Goal: Find contact information: Find contact information

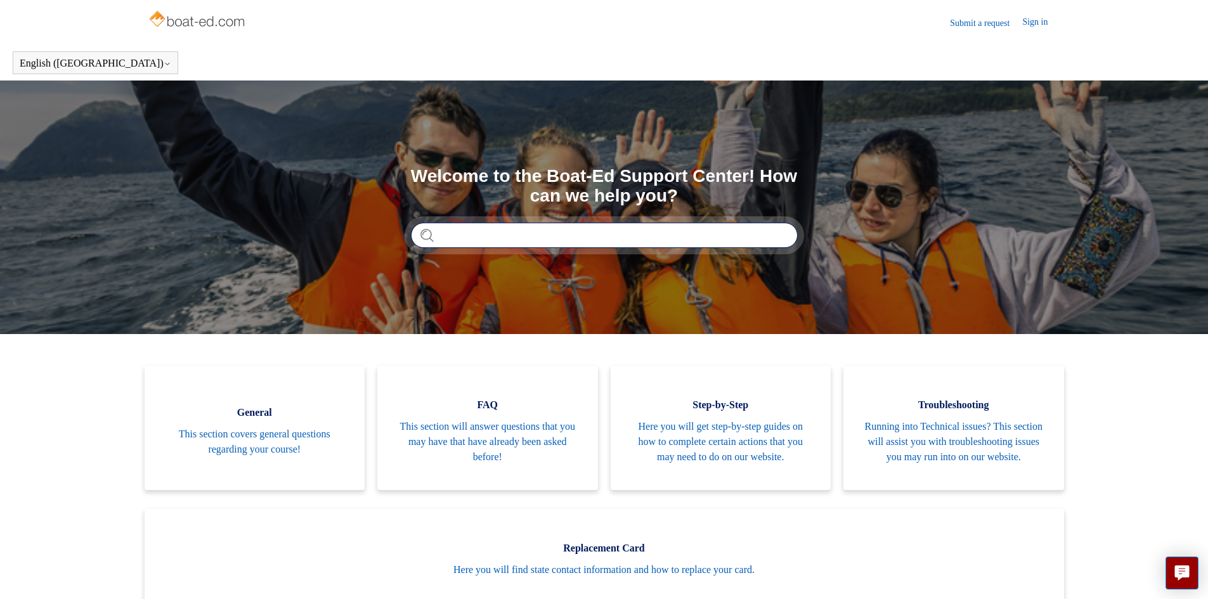
click at [486, 234] on input "Search" at bounding box center [604, 235] width 387 height 25
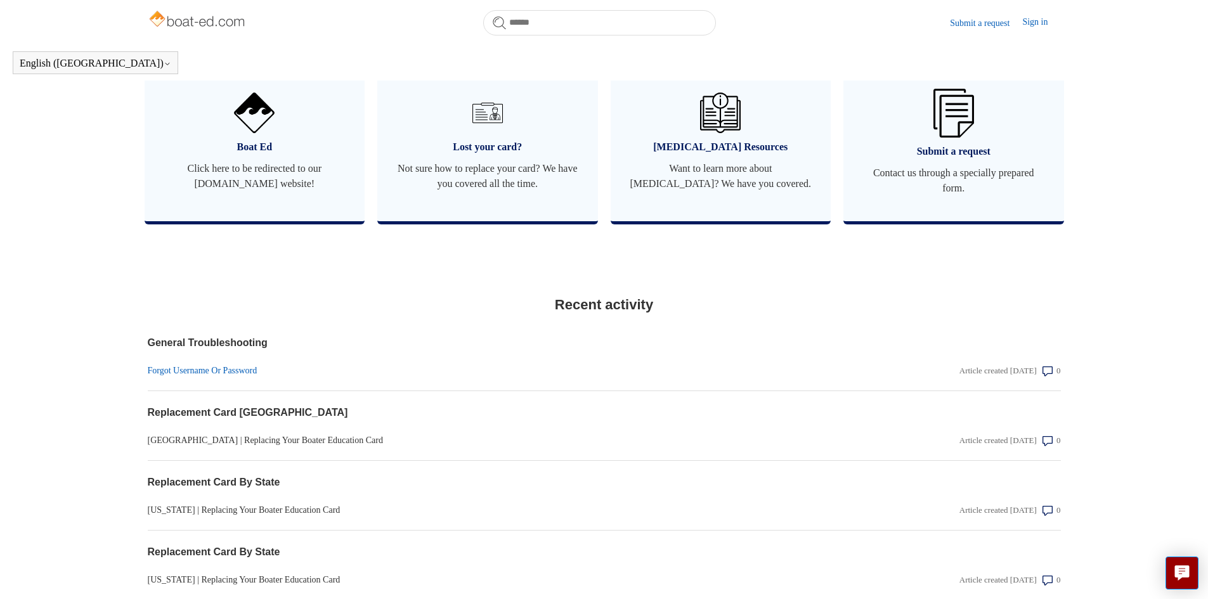
scroll to position [789, 0]
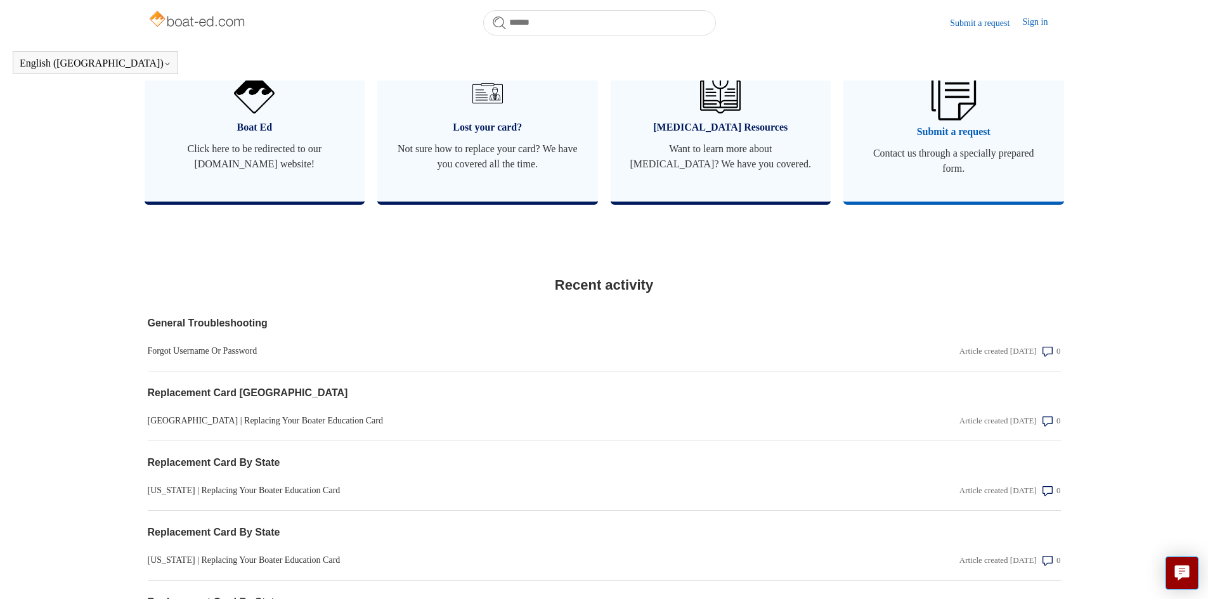
click at [960, 176] on span "Contact us through a specially prepared form." at bounding box center [953, 161] width 183 height 30
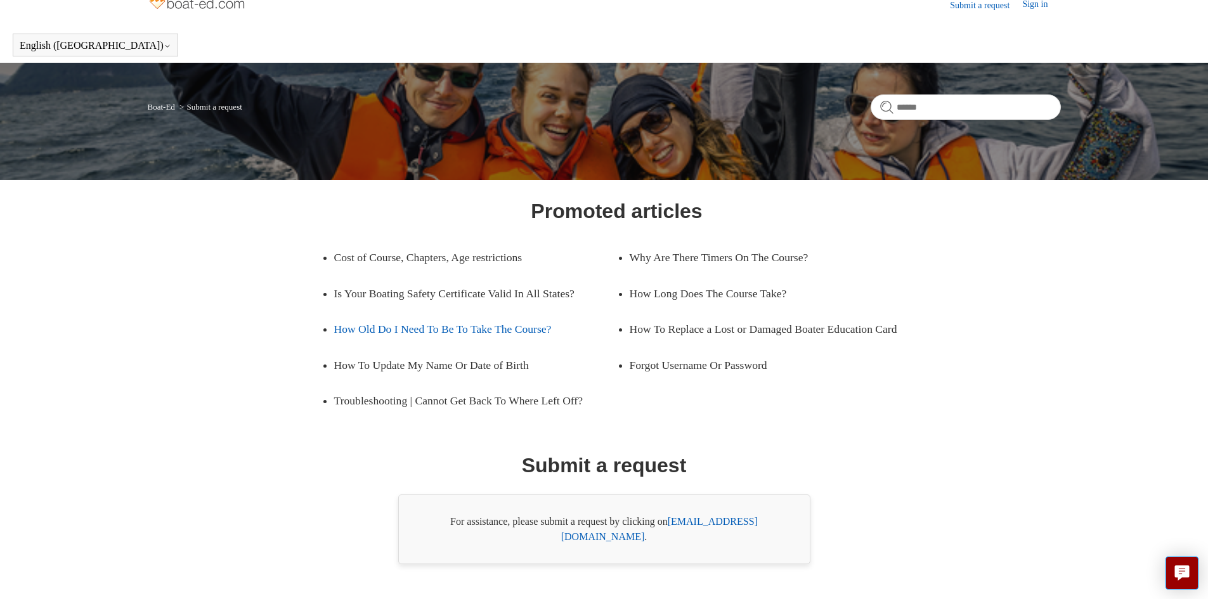
scroll to position [51, 0]
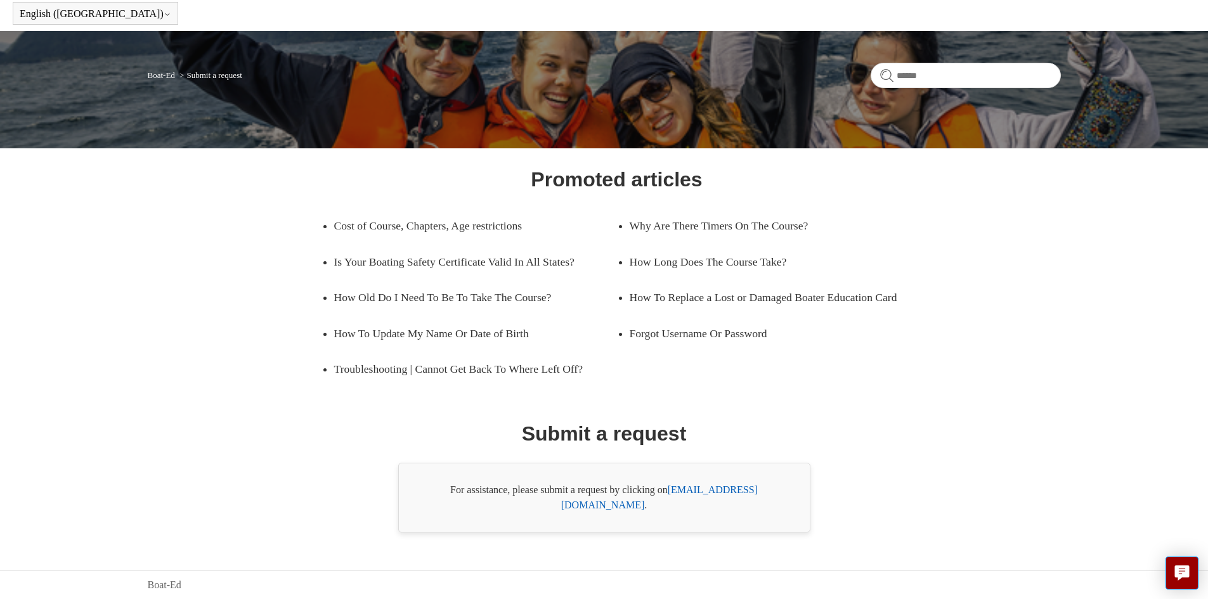
click at [715, 507] on link "[EMAIL_ADDRESS][DOMAIN_NAME]" at bounding box center [659, 497] width 197 height 26
click at [853, 479] on div "Promoted articles Cost of Course, Chapters, Age restrictions Why Are There Time…" at bounding box center [604, 348] width 822 height 368
drag, startPoint x: 671, startPoint y: 503, endPoint x: 787, endPoint y: 510, distance: 116.9
click at [787, 510] on div "For assistance, please submit a request by clicking on [EMAIL_ADDRESS][DOMAIN_N…" at bounding box center [604, 498] width 412 height 70
copy div "[EMAIL_ADDRESS][DOMAIN_NAME] ."
